Goal: Task Accomplishment & Management: Manage account settings

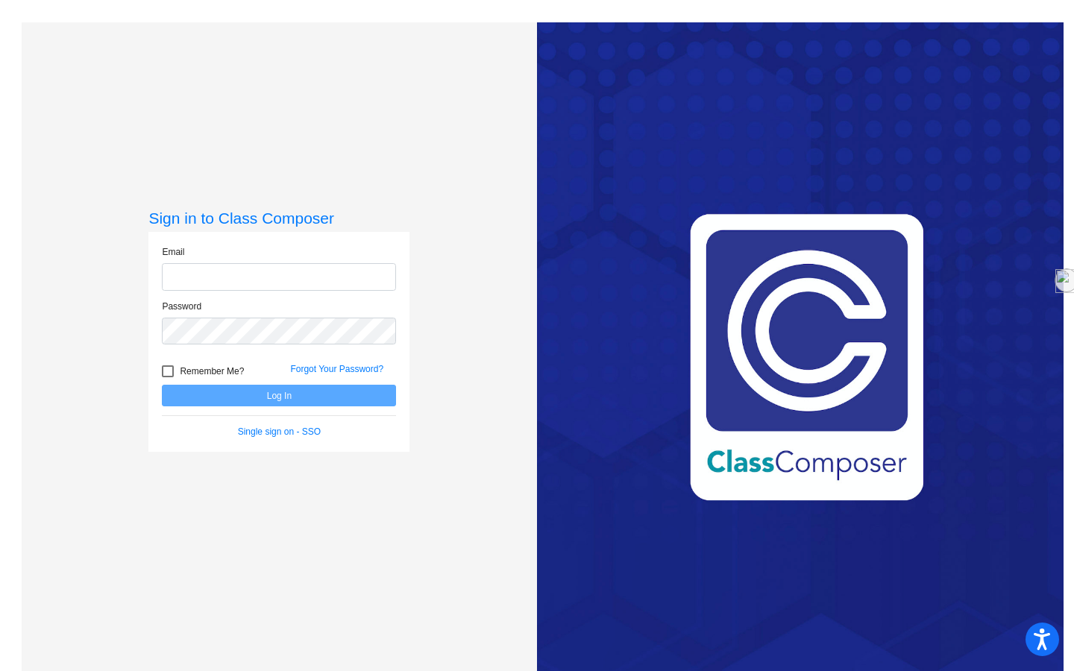
type input "[PERSON_NAME][EMAIL_ADDRESS][PERSON_NAME][DOMAIN_NAME]"
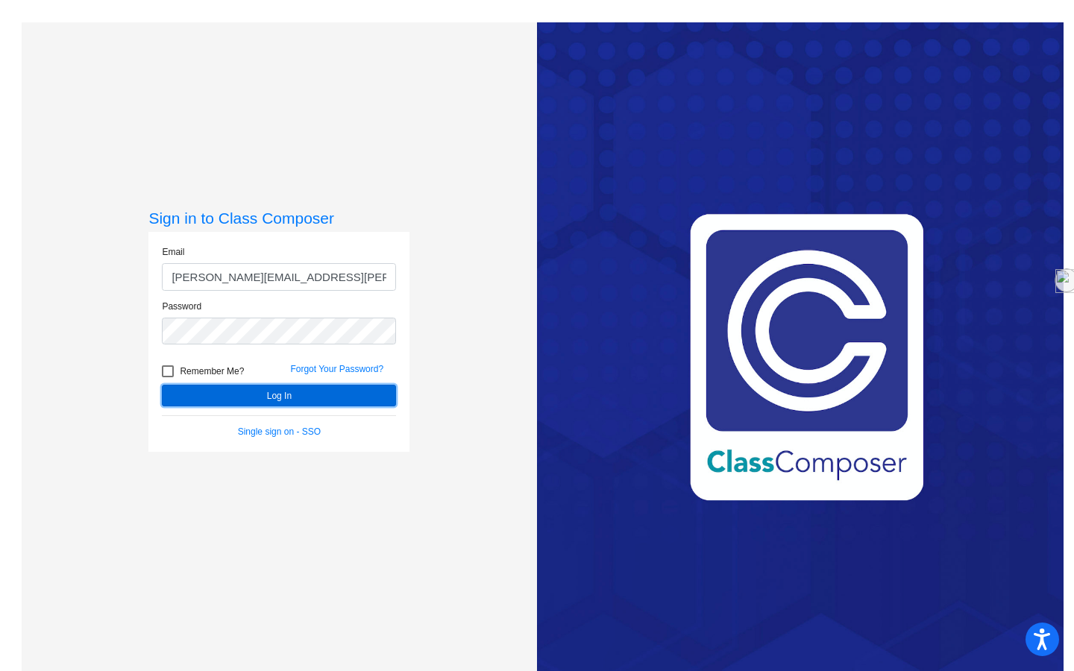
click at [327, 394] on button "Log In" at bounding box center [279, 396] width 234 height 22
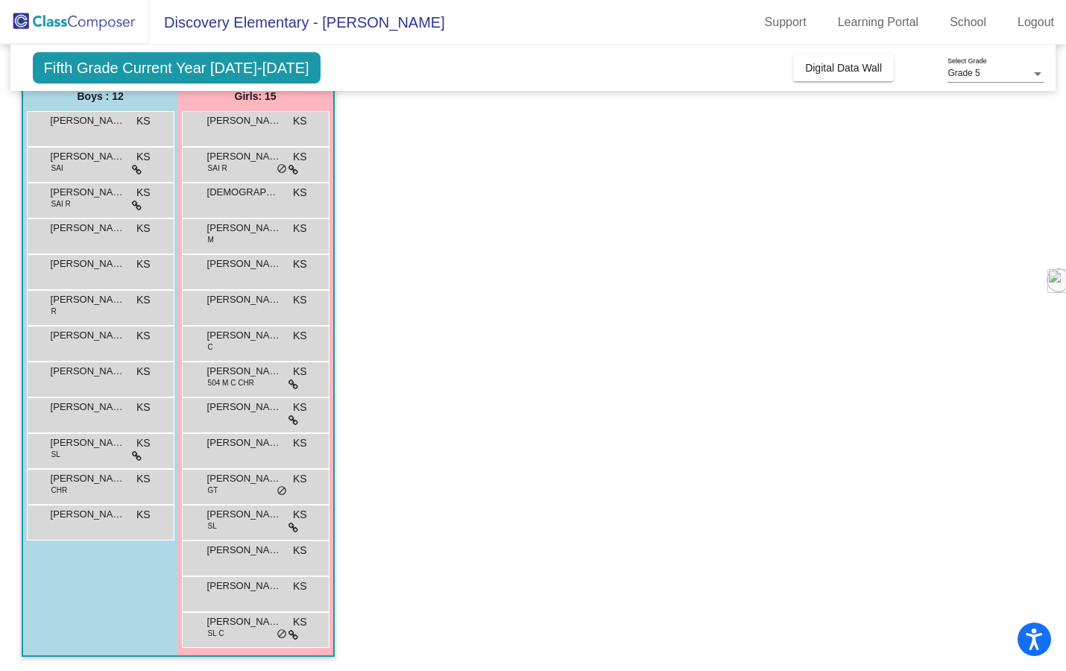
scroll to position [128, 0]
click at [237, 243] on div "[PERSON_NAME] M KS lock do_not_disturb_alt" at bounding box center [255, 233] width 142 height 31
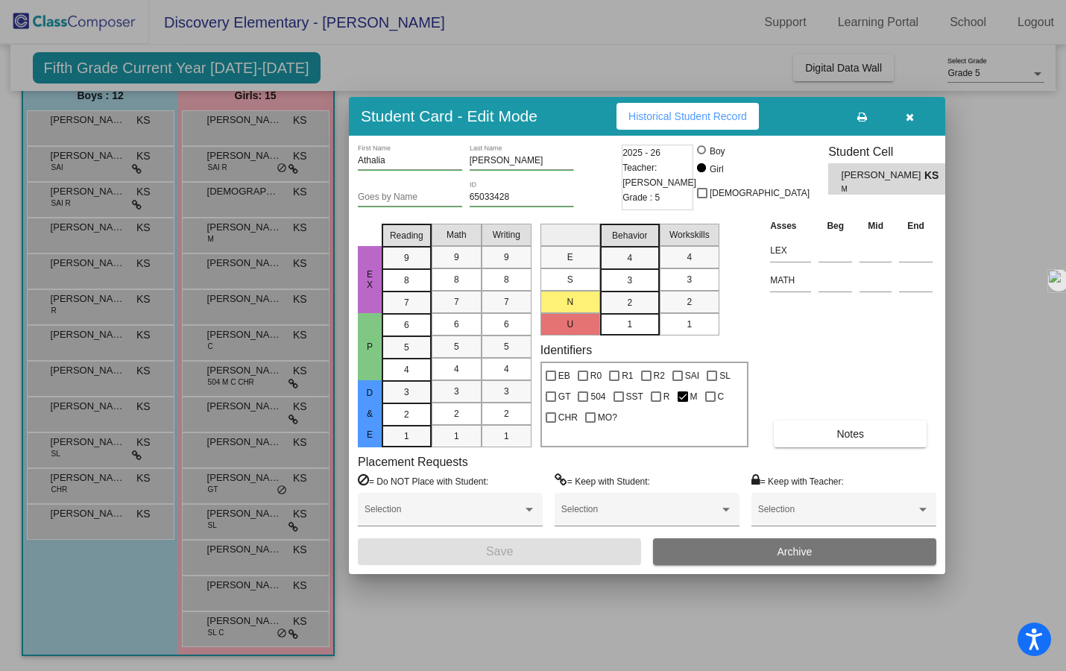
click at [293, 483] on div at bounding box center [533, 335] width 1066 height 671
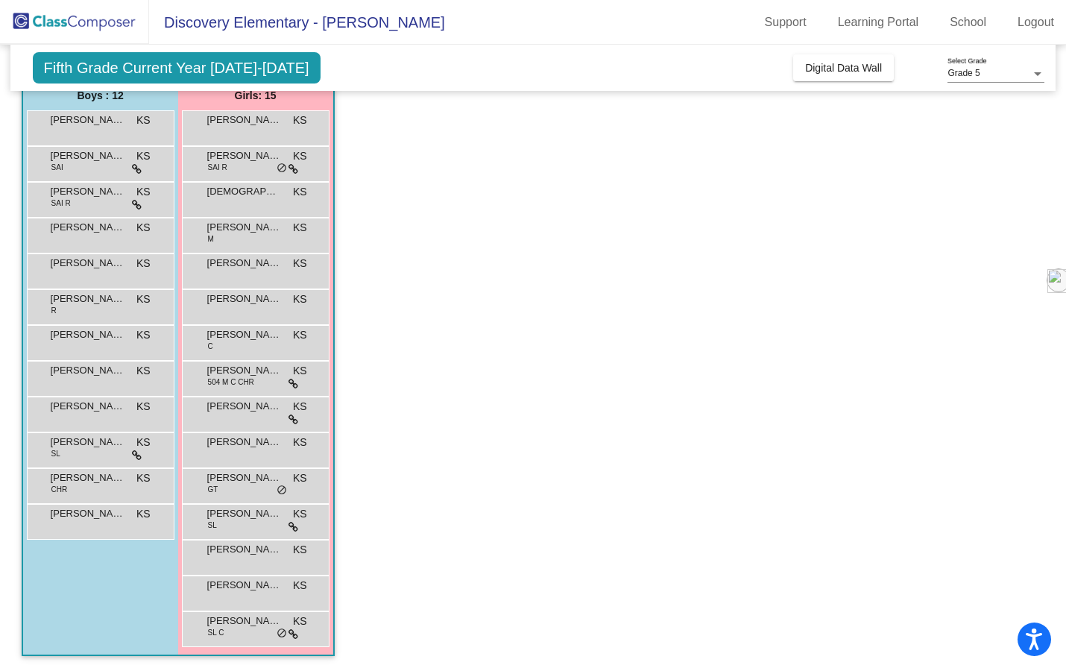
click at [293, 483] on span "KS" at bounding box center [300, 478] width 14 height 16
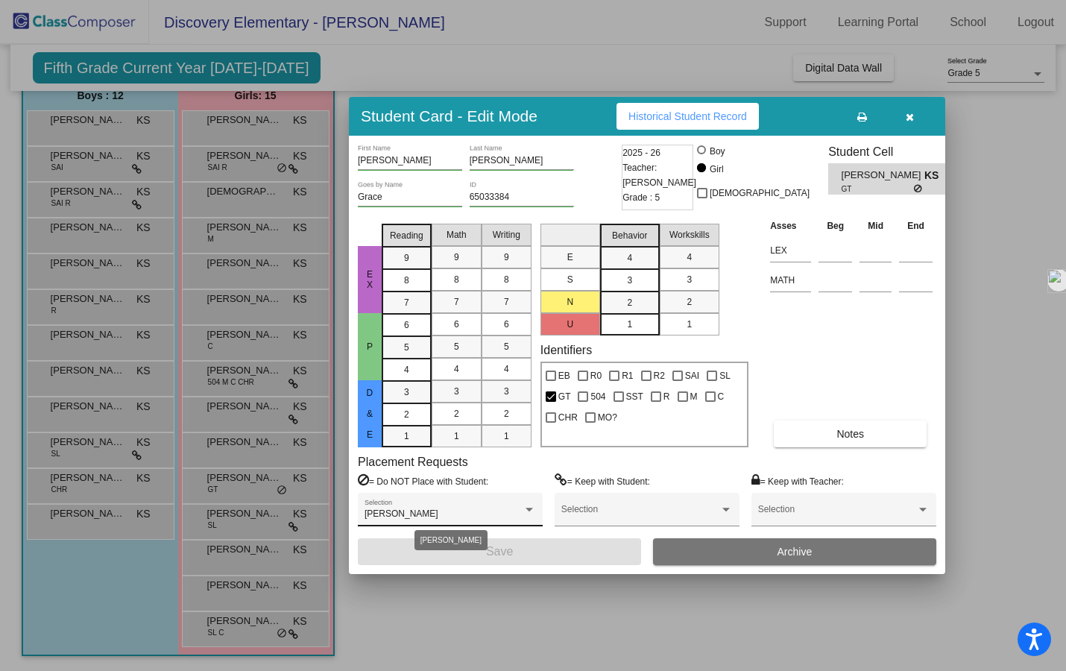
click at [531, 508] on div at bounding box center [529, 510] width 7 height 4
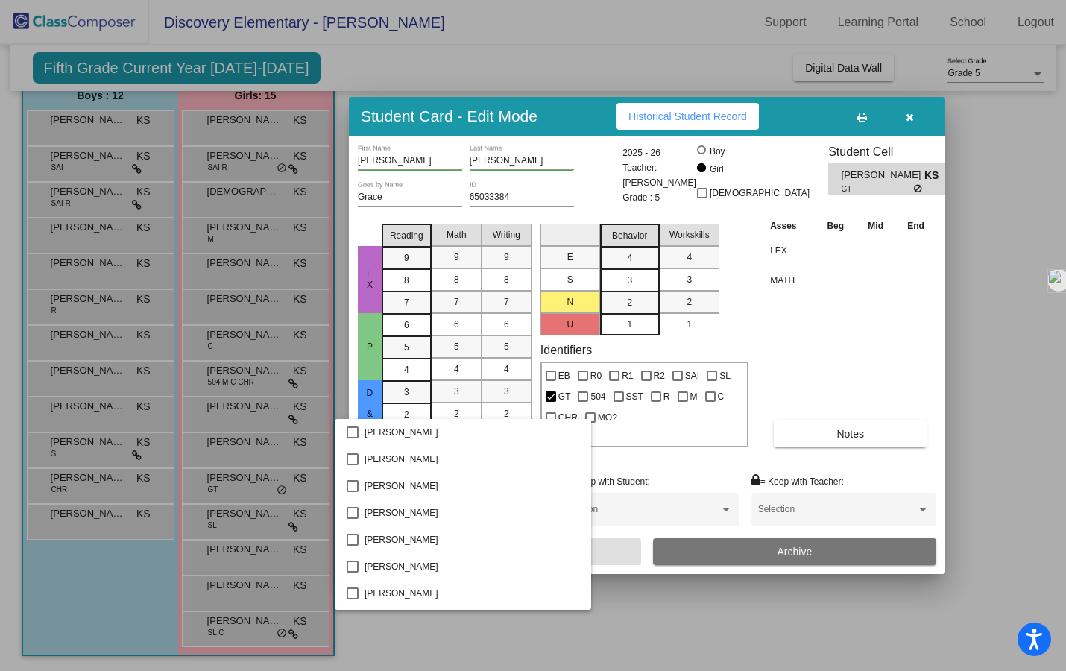
scroll to position [213, 0]
click at [605, 604] on div at bounding box center [533, 335] width 1066 height 671
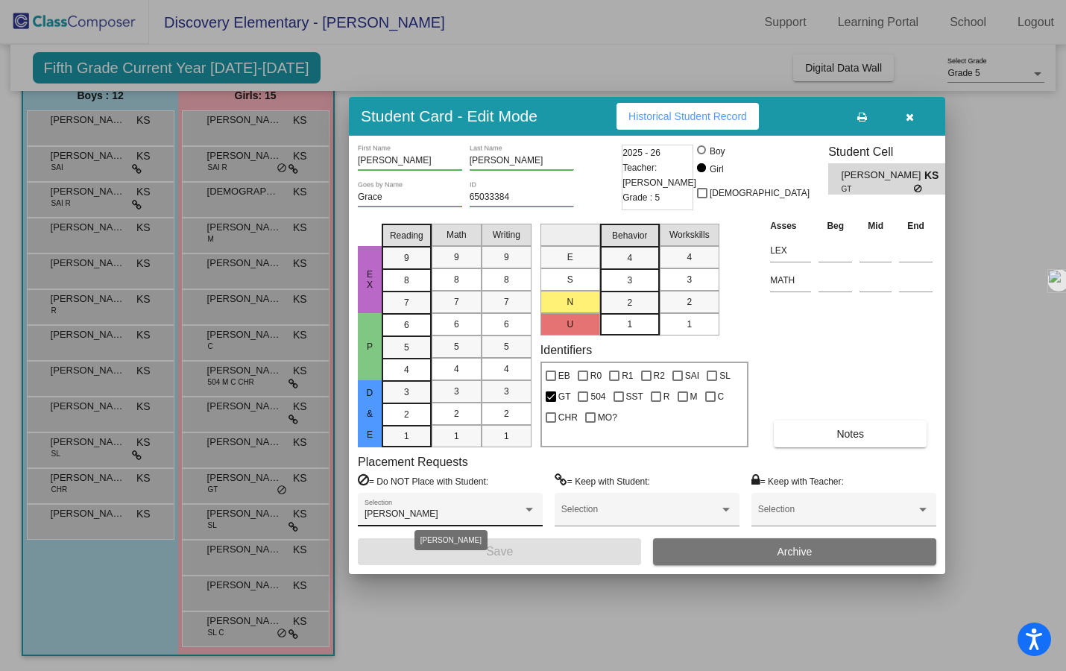
click at [530, 510] on div at bounding box center [529, 510] width 7 height 4
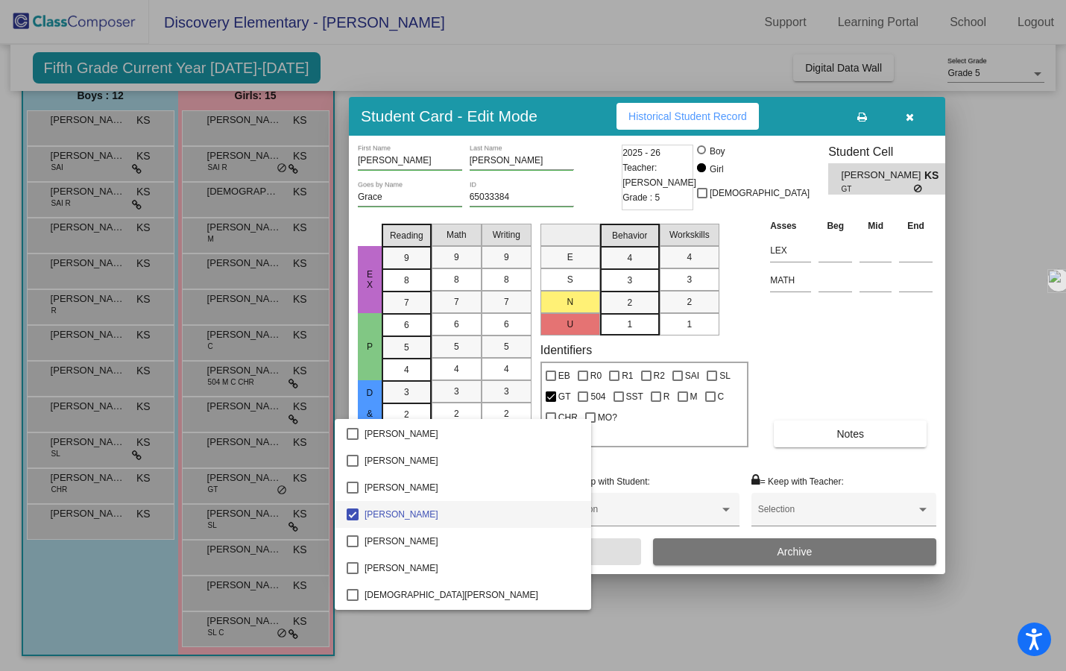
click at [613, 607] on div at bounding box center [533, 335] width 1066 height 671
